Goal: Information Seeking & Learning: Compare options

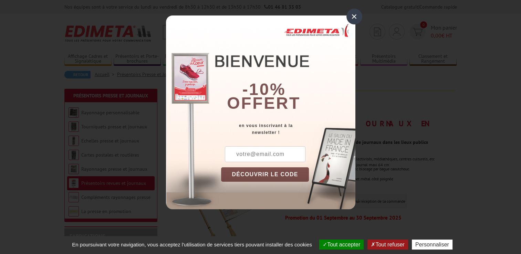
click at [354, 16] on div "×" at bounding box center [355, 17] width 16 height 16
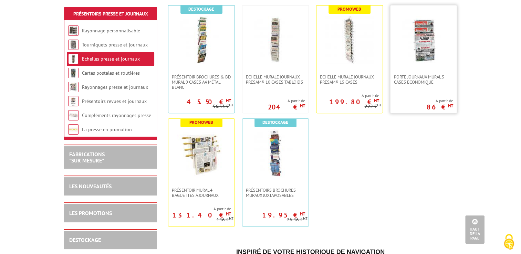
scroll to position [276, 0]
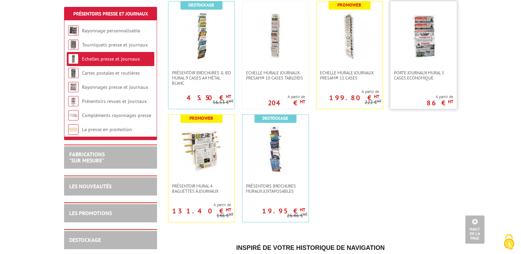
click at [419, 58] on img at bounding box center [424, 36] width 48 height 48
